Goal: Task Accomplishment & Management: Complete application form

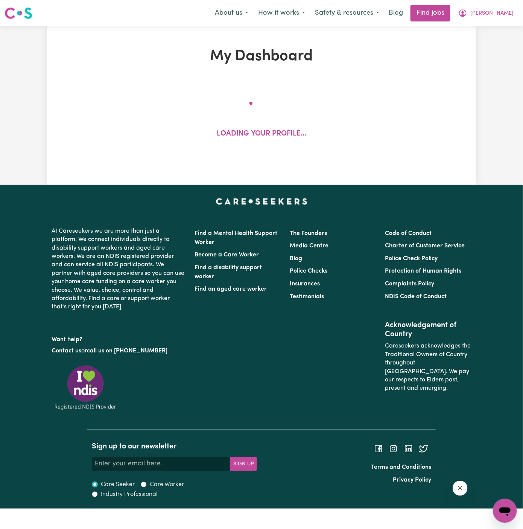
click at [506, 14] on span "[PERSON_NAME]" at bounding box center [492, 13] width 43 height 8
click at [496, 28] on link "My Account" at bounding box center [488, 29] width 59 height 14
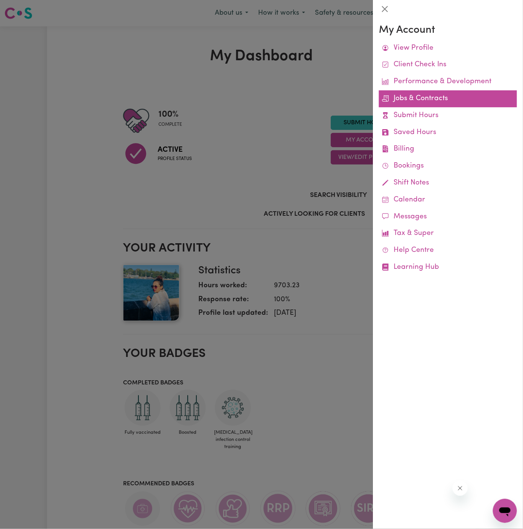
click at [422, 95] on link "Jobs & Contracts" at bounding box center [448, 98] width 138 height 17
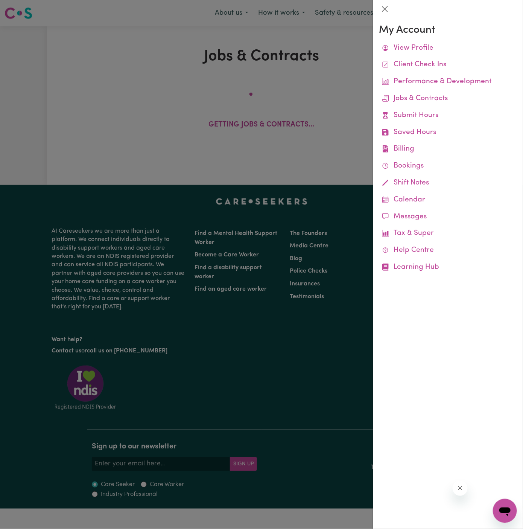
click at [288, 168] on div at bounding box center [261, 264] width 523 height 529
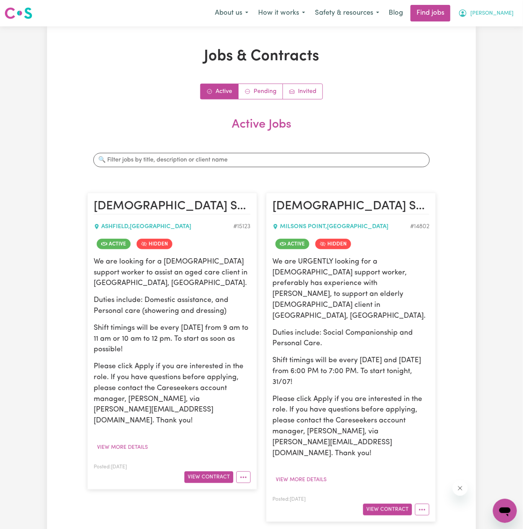
click at [506, 12] on span "[PERSON_NAME]" at bounding box center [492, 13] width 43 height 8
click at [500, 18] on button "[PERSON_NAME]" at bounding box center [486, 13] width 65 height 16
click at [497, 30] on link "My Account" at bounding box center [488, 29] width 59 height 14
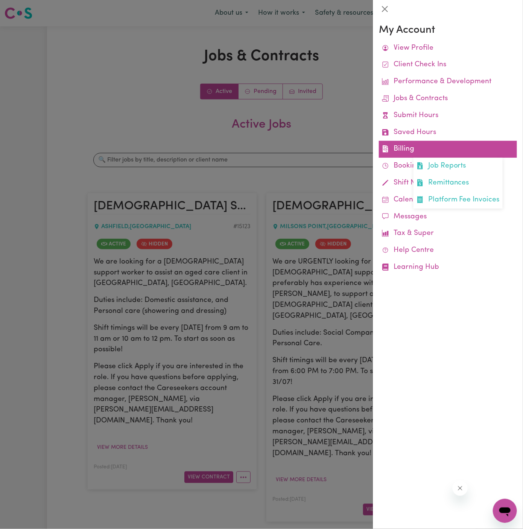
click at [405, 147] on link "Billing Job Reports Remittances Platform Fee Invoices" at bounding box center [448, 149] width 138 height 17
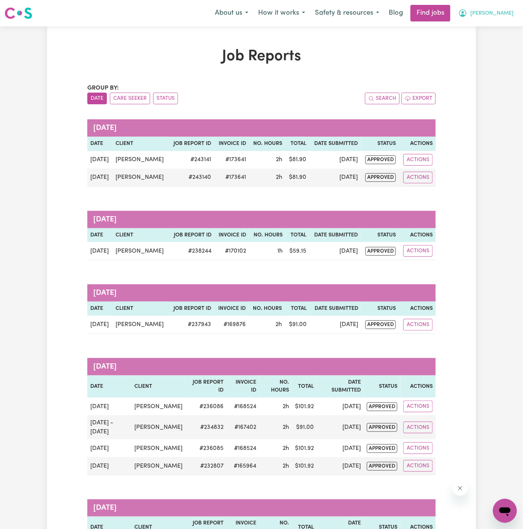
click at [509, 11] on span "[PERSON_NAME]" at bounding box center [492, 13] width 43 height 8
click at [497, 28] on link "My Account" at bounding box center [488, 29] width 59 height 14
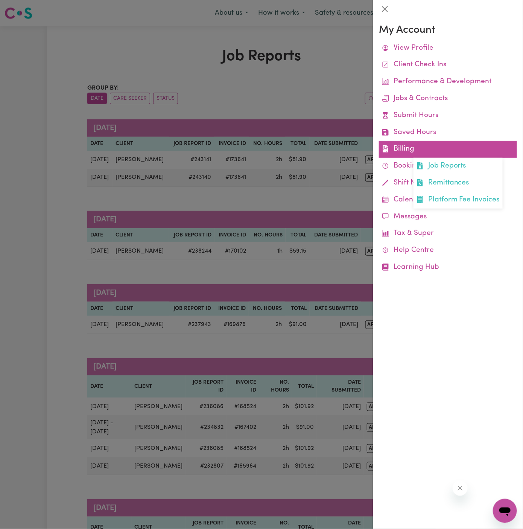
click at [403, 151] on link "Billing Job Reports Remittances Platform Fee Invoices" at bounding box center [448, 149] width 138 height 17
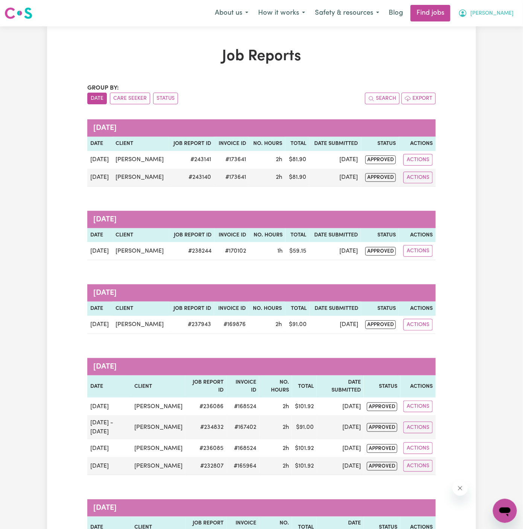
click at [509, 17] on span "[PERSON_NAME]" at bounding box center [492, 13] width 43 height 8
click at [485, 29] on link "My Account" at bounding box center [488, 29] width 59 height 14
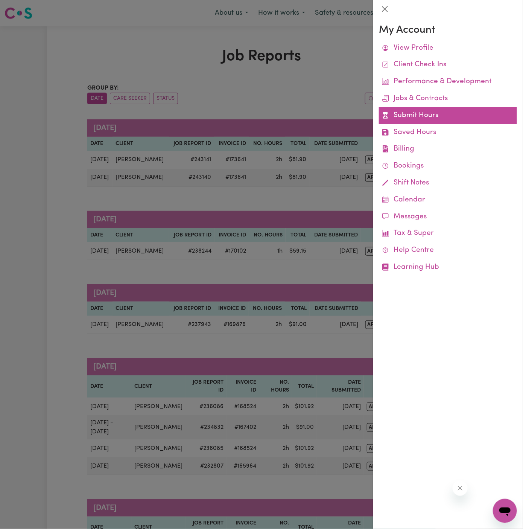
click at [415, 115] on link "Submit Hours" at bounding box center [448, 115] width 138 height 17
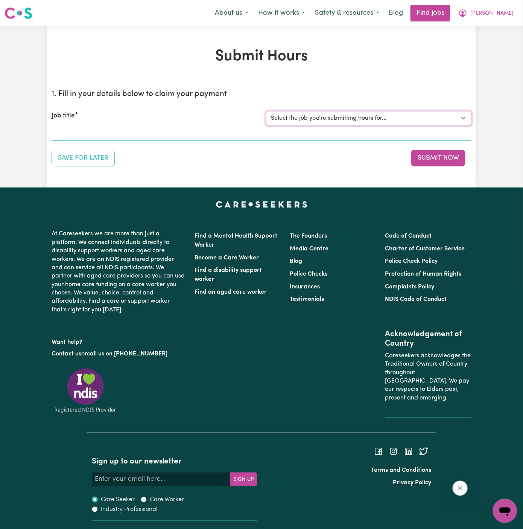
click at [332, 114] on select "Select the job you're submitting hours for... [[PERSON_NAME]] [DEMOGRAPHIC_DATA…" at bounding box center [369, 118] width 206 height 14
select select "15123"
click at [266, 111] on select "Select the job you're submitting hours for... [[PERSON_NAME]] [DEMOGRAPHIC_DATA…" at bounding box center [369, 118] width 206 height 14
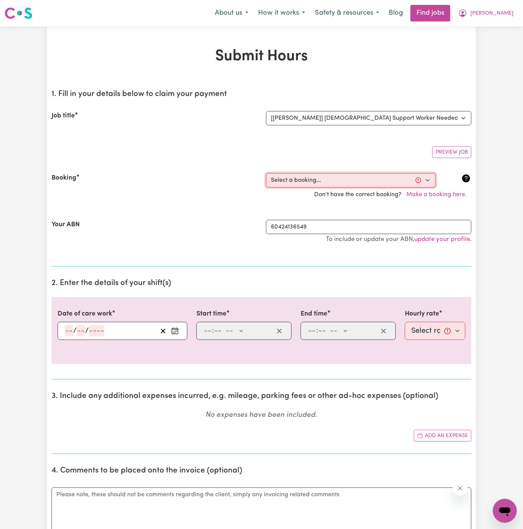
click at [324, 181] on select "Select a booking... [DATE] 08:00am to 10:00am (RECURRING)" at bounding box center [351, 180] width 170 height 14
click at [504, 11] on span "[PERSON_NAME]" at bounding box center [492, 13] width 43 height 8
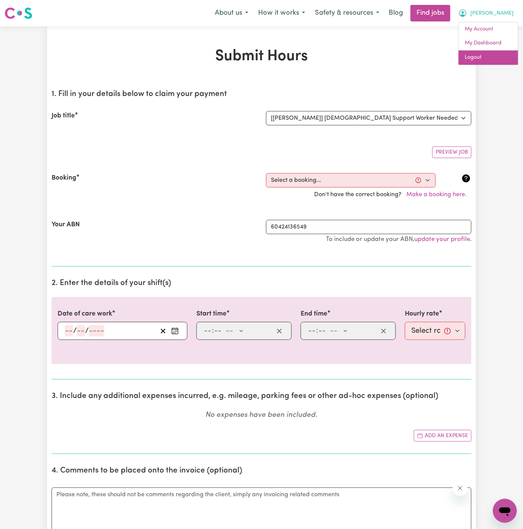
click at [494, 54] on link "Logout" at bounding box center [488, 57] width 59 height 14
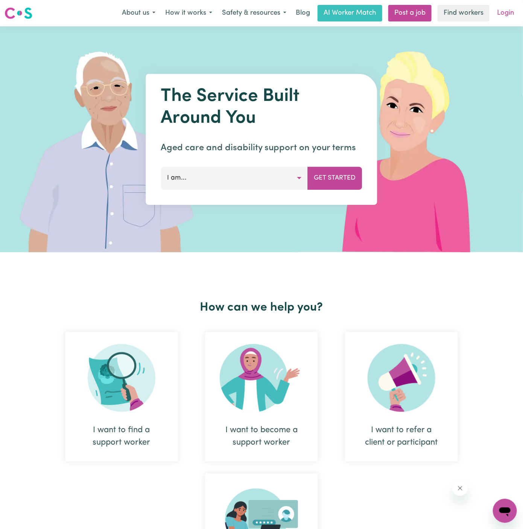
click at [508, 18] on link "Login" at bounding box center [506, 13] width 26 height 17
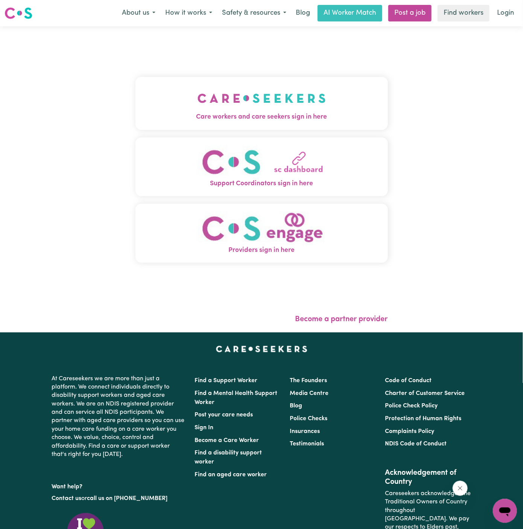
click at [292, 90] on img "Care workers and care seekers sign in here" at bounding box center [262, 98] width 128 height 28
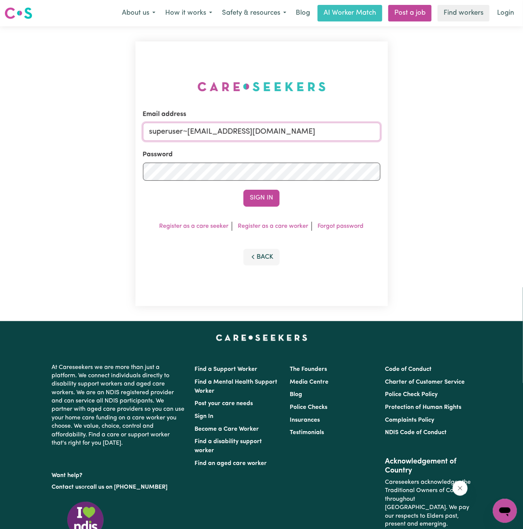
drag, startPoint x: 187, startPoint y: 134, endPoint x: 482, endPoint y: 132, distance: 294.8
click at [482, 132] on div "Email address superuser~[EMAIL_ADDRESS][DOMAIN_NAME] Password Sign In Register …" at bounding box center [261, 173] width 523 height 295
paste input "mirandafitzgerald@me"
type input "[EMAIL_ADDRESS][DOMAIN_NAME]"
click at [244, 190] on button "Sign In" at bounding box center [262, 198] width 36 height 17
